Goal: Transaction & Acquisition: Book appointment/travel/reservation

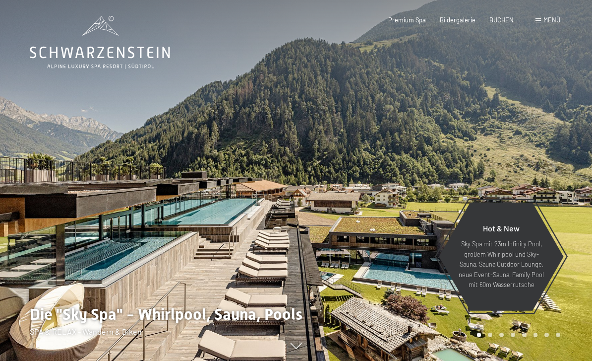
click at [546, 24] on div "Menü" at bounding box center [548, 20] width 25 height 9
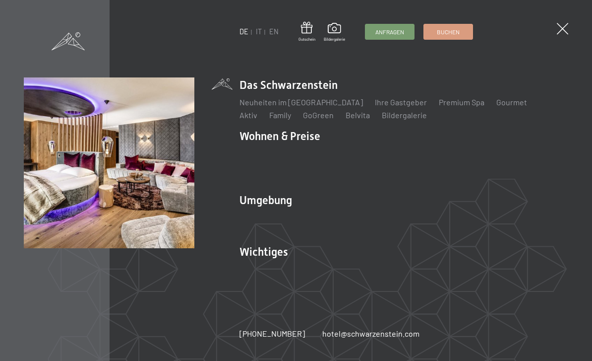
click at [317, 170] on link "Treuebonus" at bounding box center [338, 165] width 42 height 9
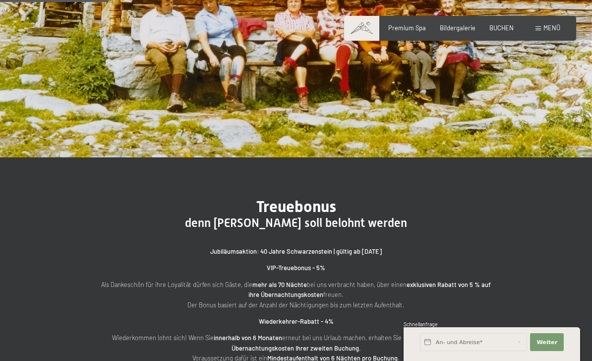
scroll to position [164, 0]
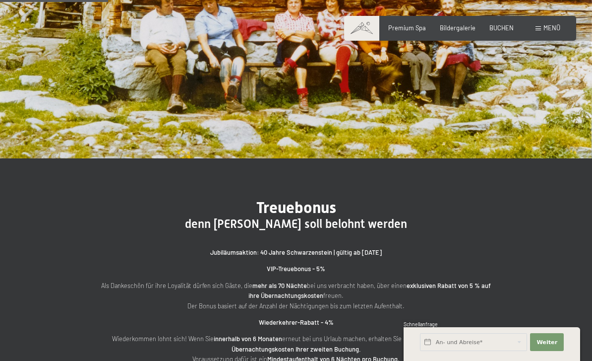
click at [541, 30] on span at bounding box center [538, 28] width 5 height 4
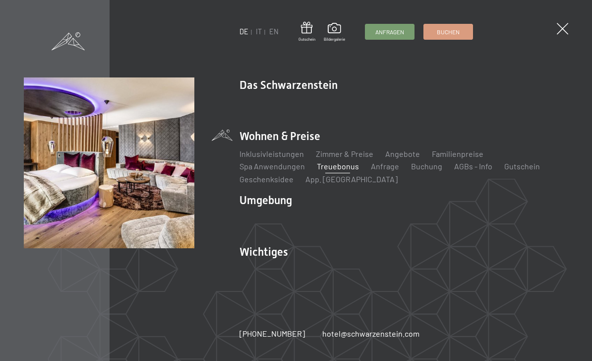
click at [406, 155] on link "Angebote" at bounding box center [402, 153] width 35 height 9
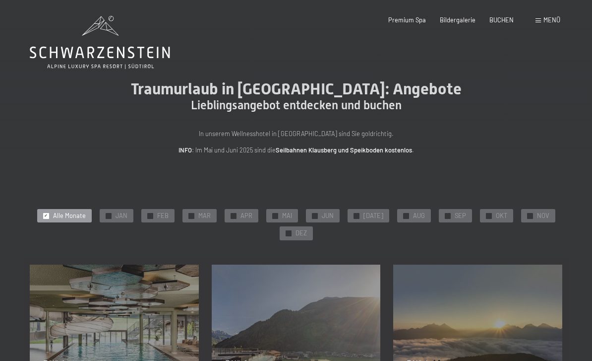
click at [457, 212] on span "SEP" at bounding box center [460, 215] width 11 height 9
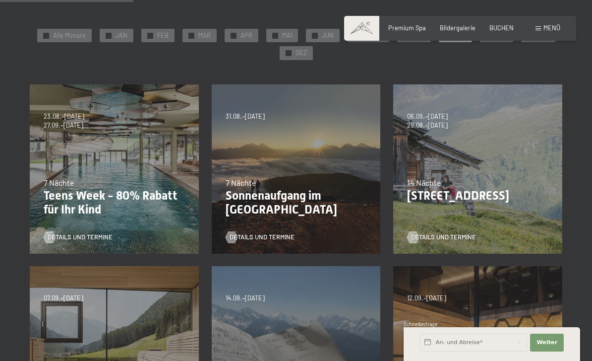
scroll to position [182, 0]
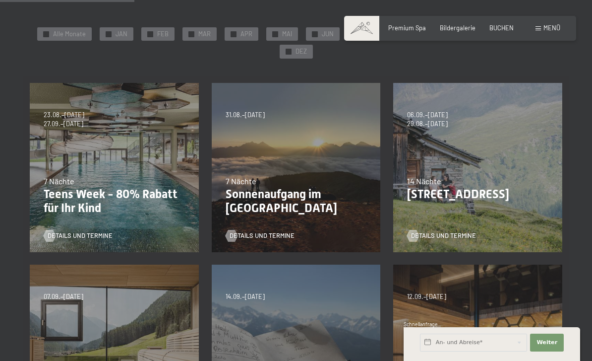
click at [334, 153] on div "31.08.–14.09.2025 7 Nächte Sonnenaufgang im Ahrntal Details und Termine" at bounding box center [296, 167] width 182 height 182
click at [267, 237] on span "Details und Termine" at bounding box center [262, 235] width 65 height 9
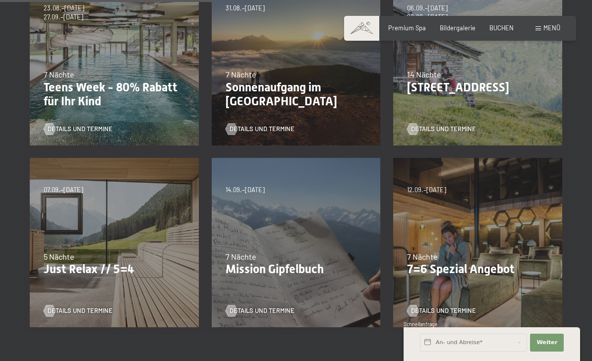
scroll to position [288, 0]
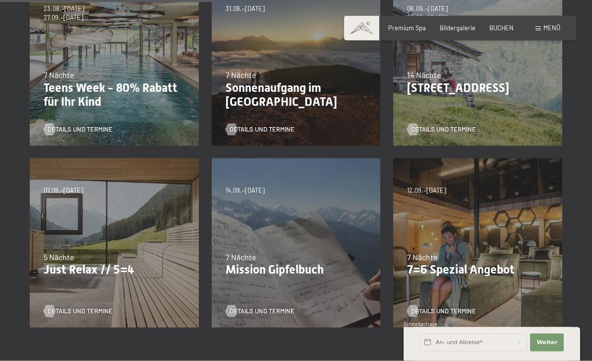
click at [526, 102] on div "06.09.–05.10.2025 27.06.–09.08.2026 29.08.–13.09.2026 14 Nächte Bleibe 14, zahl…" at bounding box center [478, 61] width 182 height 182
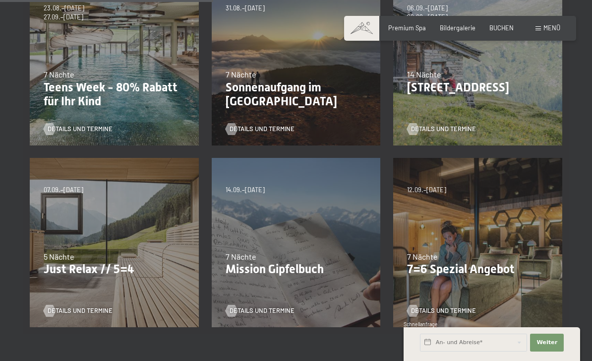
click at [450, 127] on span "Details und Termine" at bounding box center [443, 128] width 65 height 9
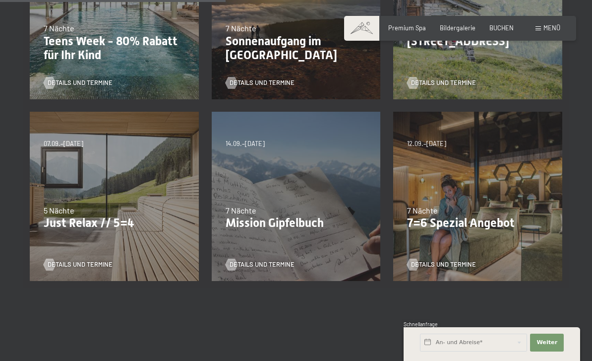
scroll to position [334, 0]
click at [512, 179] on div "04.10.–26.10.2025 01.11.–21.12.2025 10.01.–01.02.2026 07.03.–29.03.2026 16.05.–…" at bounding box center [478, 197] width 182 height 182
click at [453, 264] on span "Details und Termine" at bounding box center [443, 264] width 65 height 9
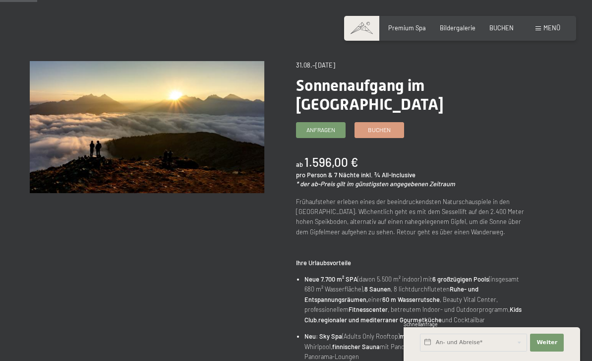
scroll to position [49, 0]
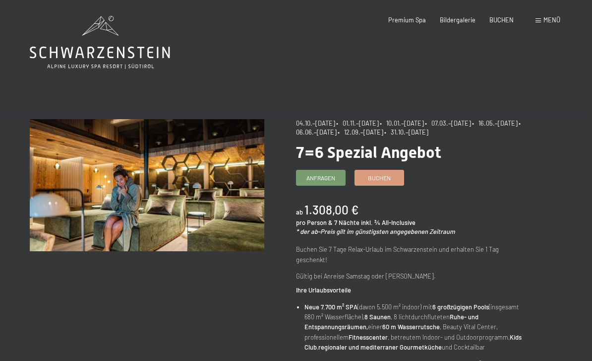
click at [391, 180] on link "Buchen" at bounding box center [379, 177] width 49 height 15
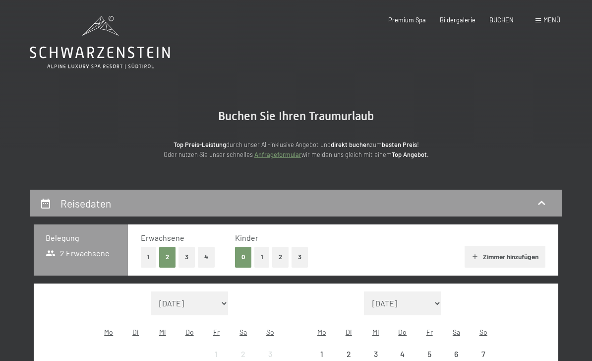
select select "[DATE]"
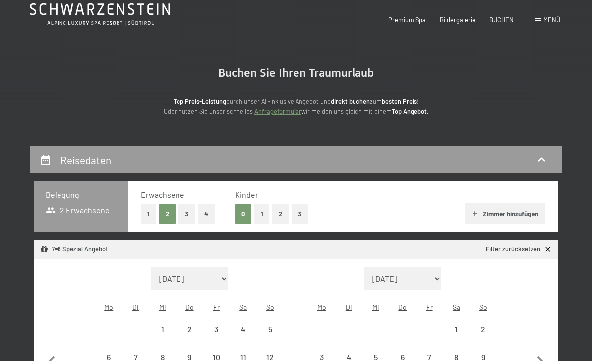
select select "[DATE]"
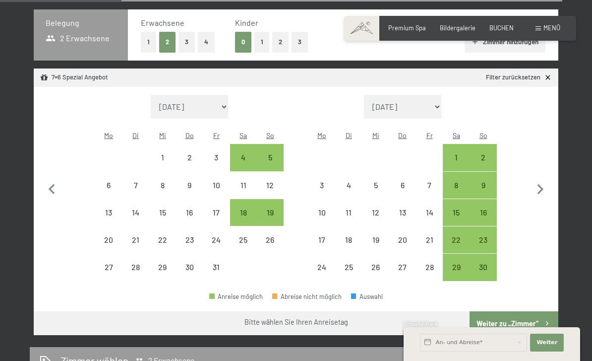
scroll to position [216, 0]
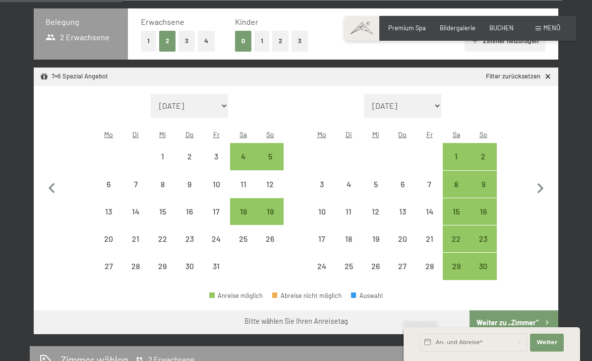
click at [51, 182] on icon "button" at bounding box center [52, 187] width 6 height 10
select select "[DATE]"
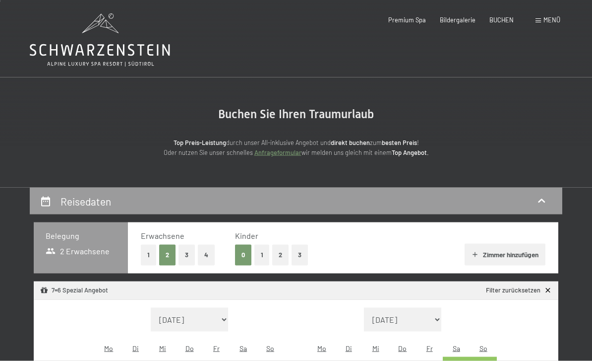
scroll to position [0, 0]
